Goal: Navigation & Orientation: Find specific page/section

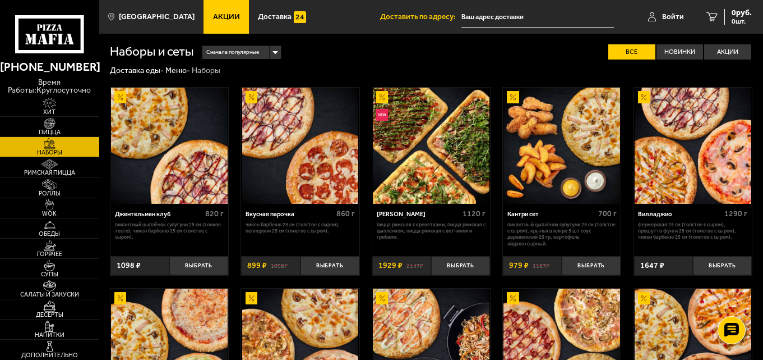
click at [215, 15] on span "Акции" at bounding box center [226, 17] width 27 height 8
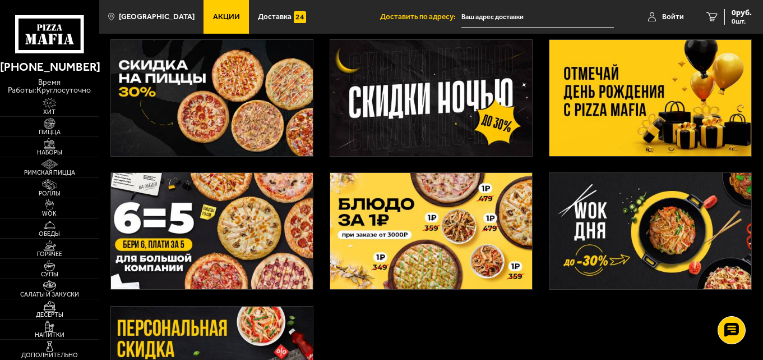
scroll to position [112, 0]
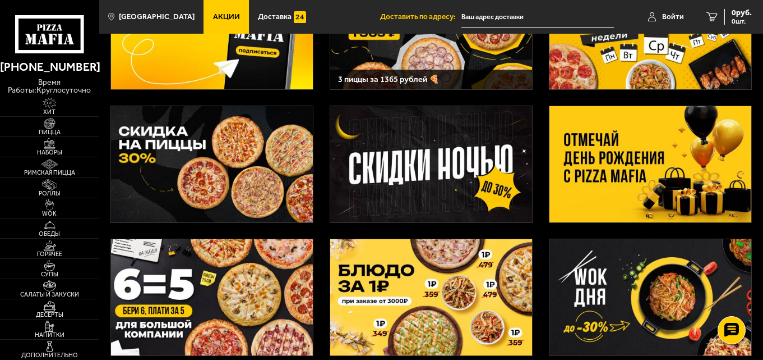
click at [593, 161] on img at bounding box center [651, 164] width 202 height 116
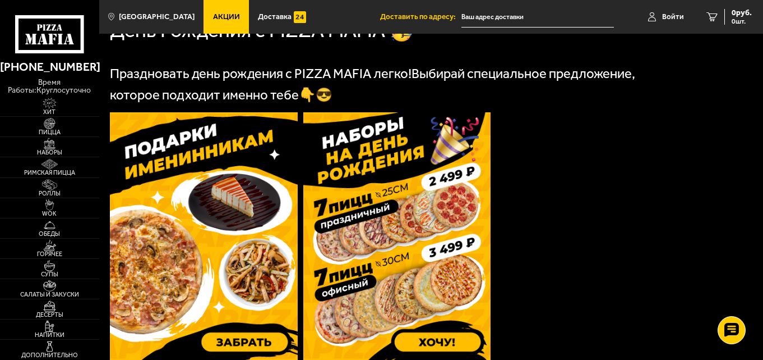
scroll to position [224, 0]
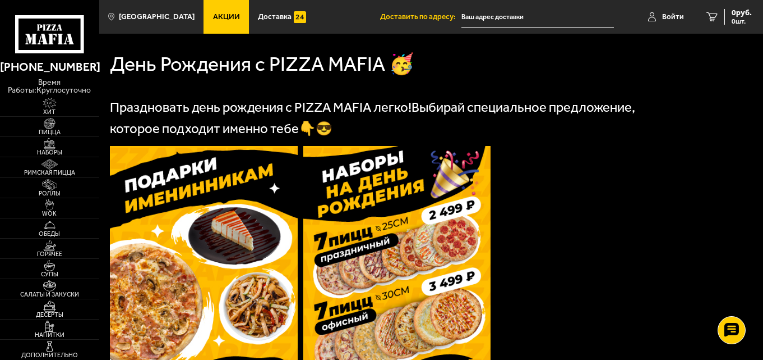
click at [215, 22] on link "Акции" at bounding box center [226, 17] width 45 height 34
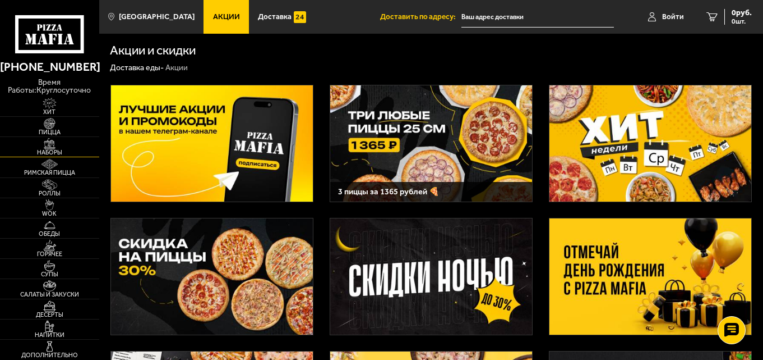
click at [54, 155] on span "Наборы" at bounding box center [49, 152] width 99 height 6
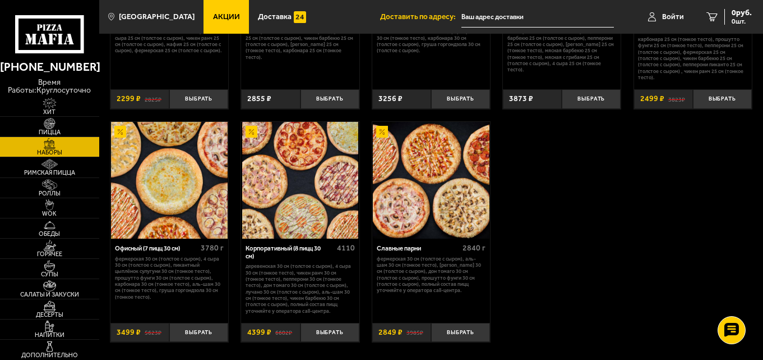
scroll to position [1183, 0]
